Goal: Download file/media

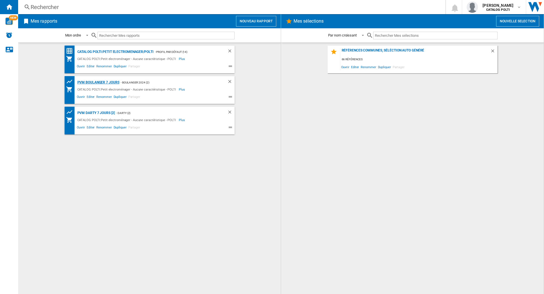
click at [100, 81] on div "PVM BOULANGER 7 jours" at bounding box center [98, 82] width 44 height 7
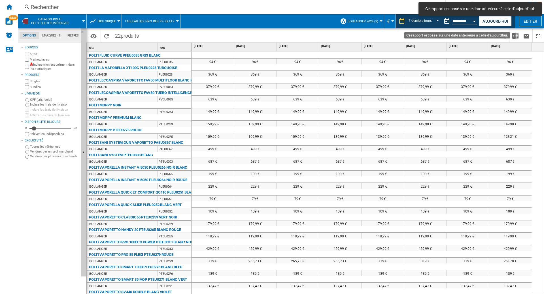
click at [443, 20] on button "Ce rapport est basé sur une date antérieure à celle d'aujourd'hui." at bounding box center [446, 21] width 11 height 11
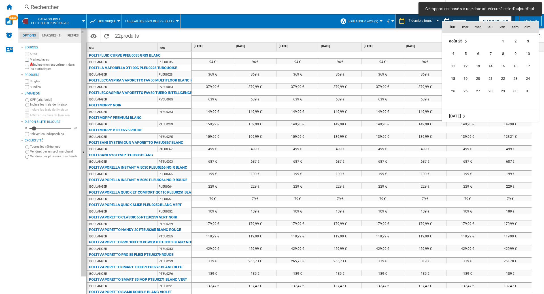
scroll to position [2704, 0]
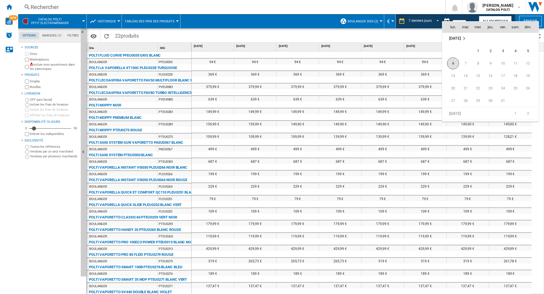
click at [455, 62] on span "6" at bounding box center [453, 64] width 12 height 12
type input "**********"
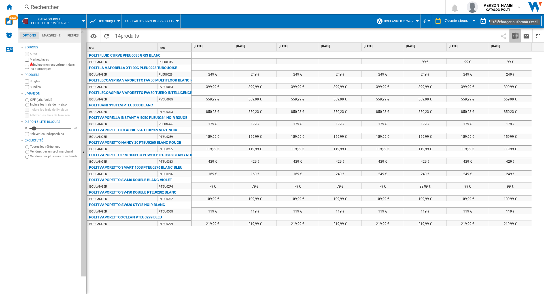
click at [512, 35] on img "Télécharger au format Excel" at bounding box center [515, 36] width 7 height 7
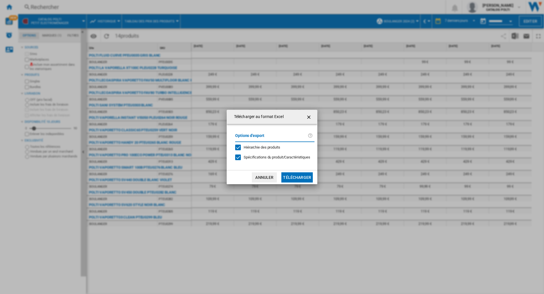
click at [238, 147] on div "Hiérarchie des produits" at bounding box center [238, 148] width 6 height 6
drag, startPoint x: 236, startPoint y: 156, endPoint x: 242, endPoint y: 162, distance: 8.4
click at [236, 157] on div at bounding box center [238, 158] width 6 height 6
click at [293, 179] on button "Télécharger" at bounding box center [296, 178] width 31 height 10
